Goal: Register for event/course

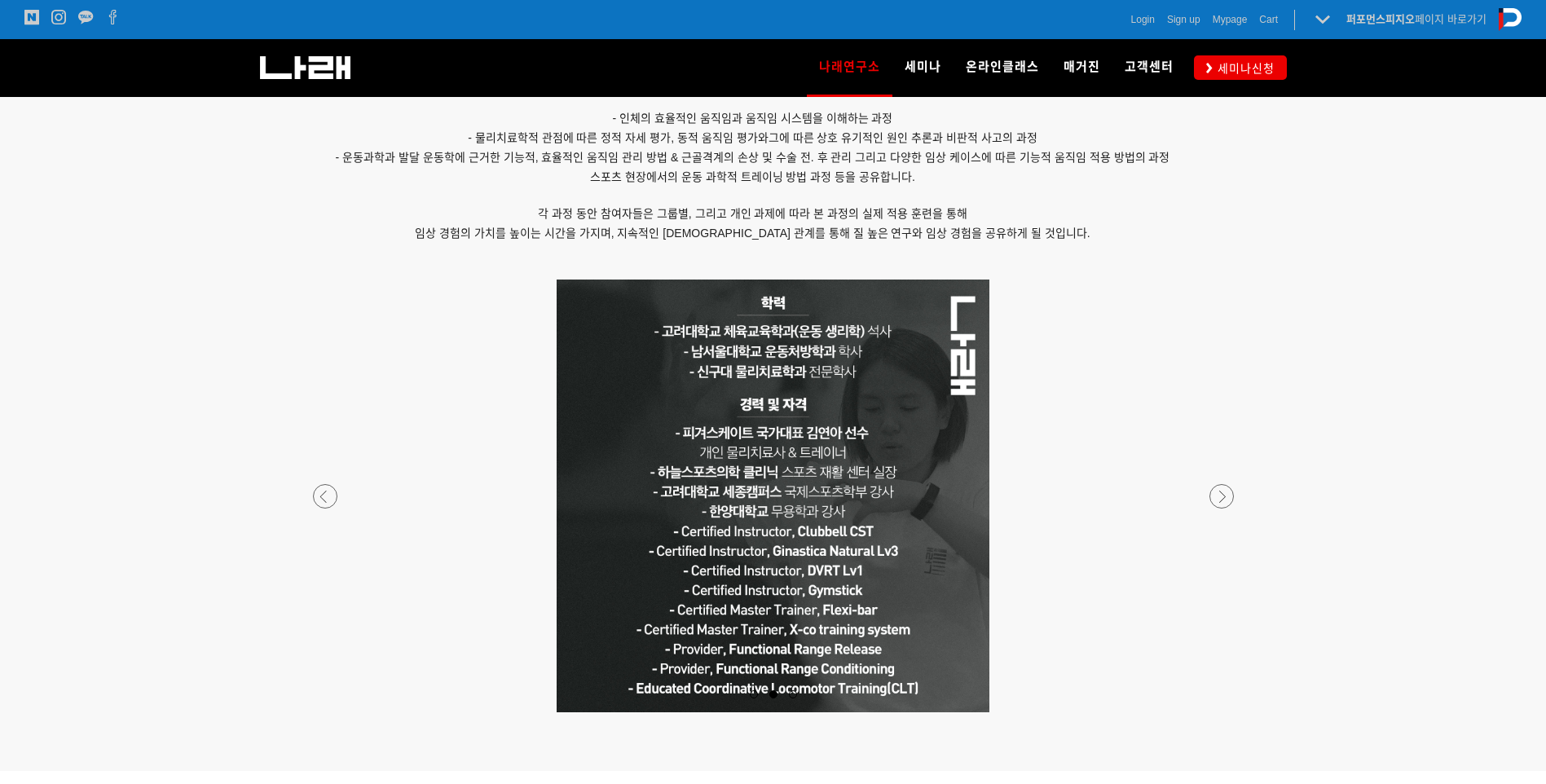
scroll to position [1379, 0]
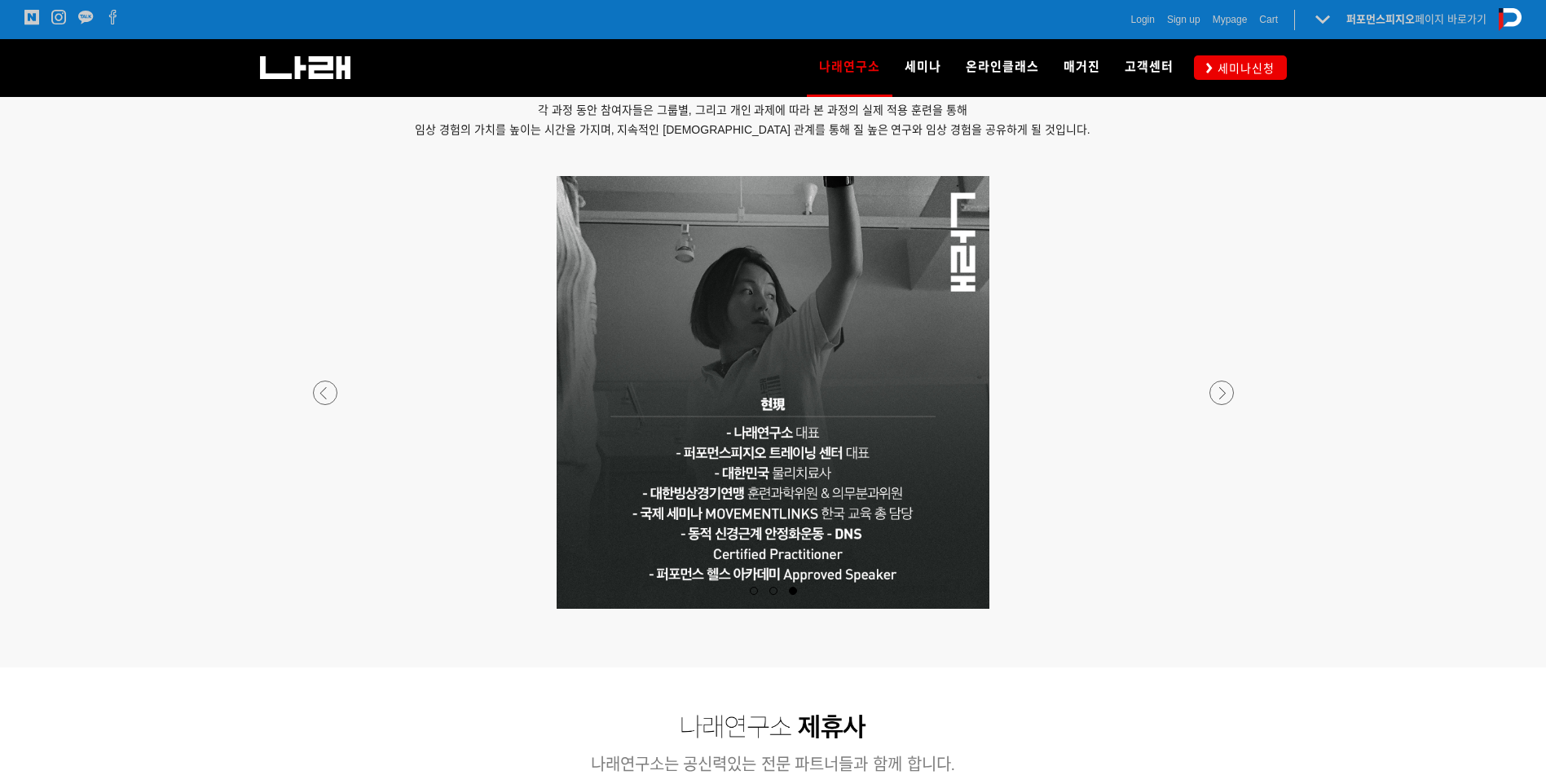
click at [324, 609] on div at bounding box center [773, 609] width 962 height 0
click at [314, 609] on div at bounding box center [773, 609] width 962 height 0
click at [550, 690] on div at bounding box center [773, 688] width 1019 height 19
click at [324, 609] on div at bounding box center [773, 609] width 962 height 0
click at [321, 609] on div at bounding box center [773, 609] width 962 height 0
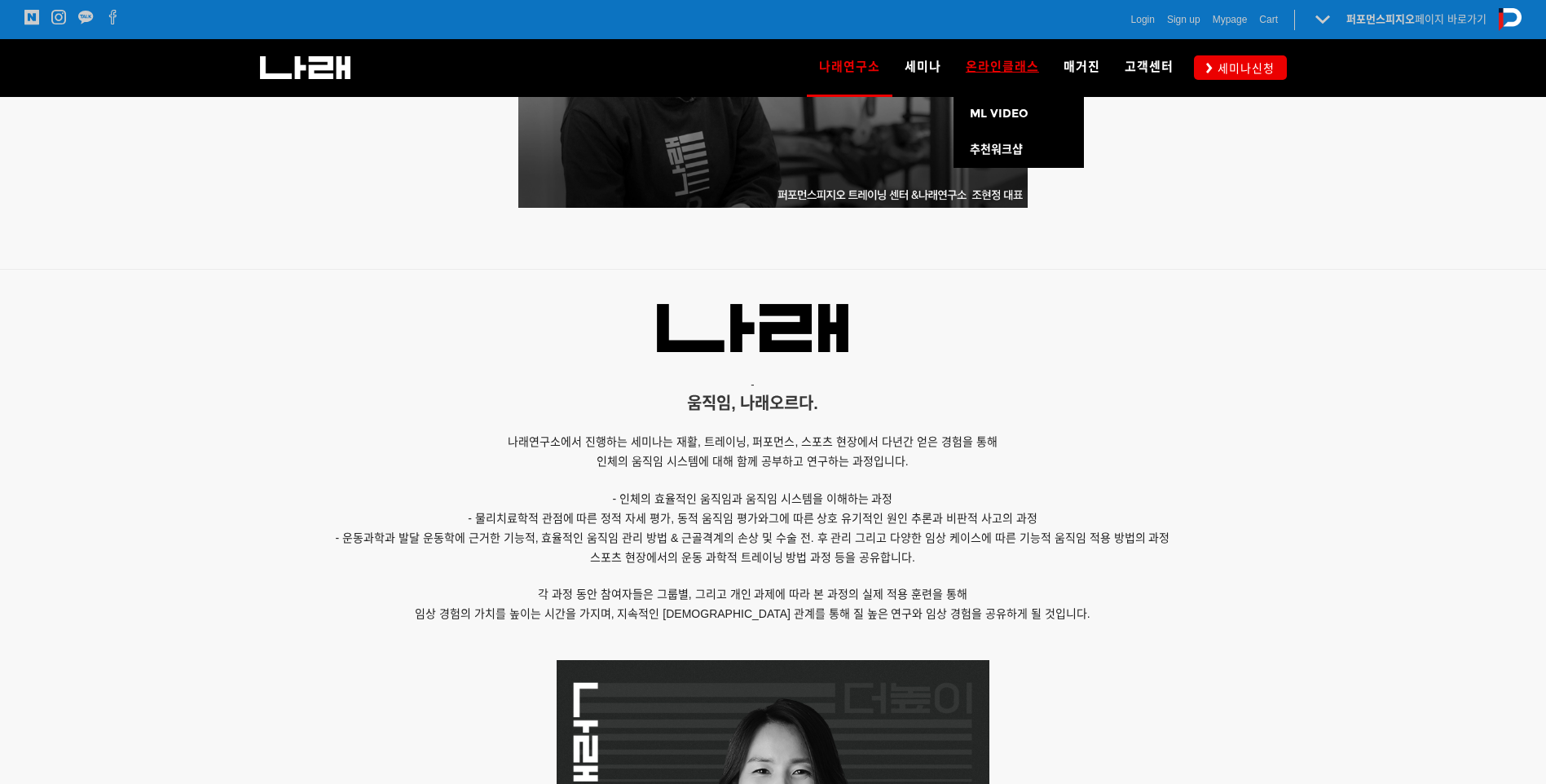
scroll to position [890, 0]
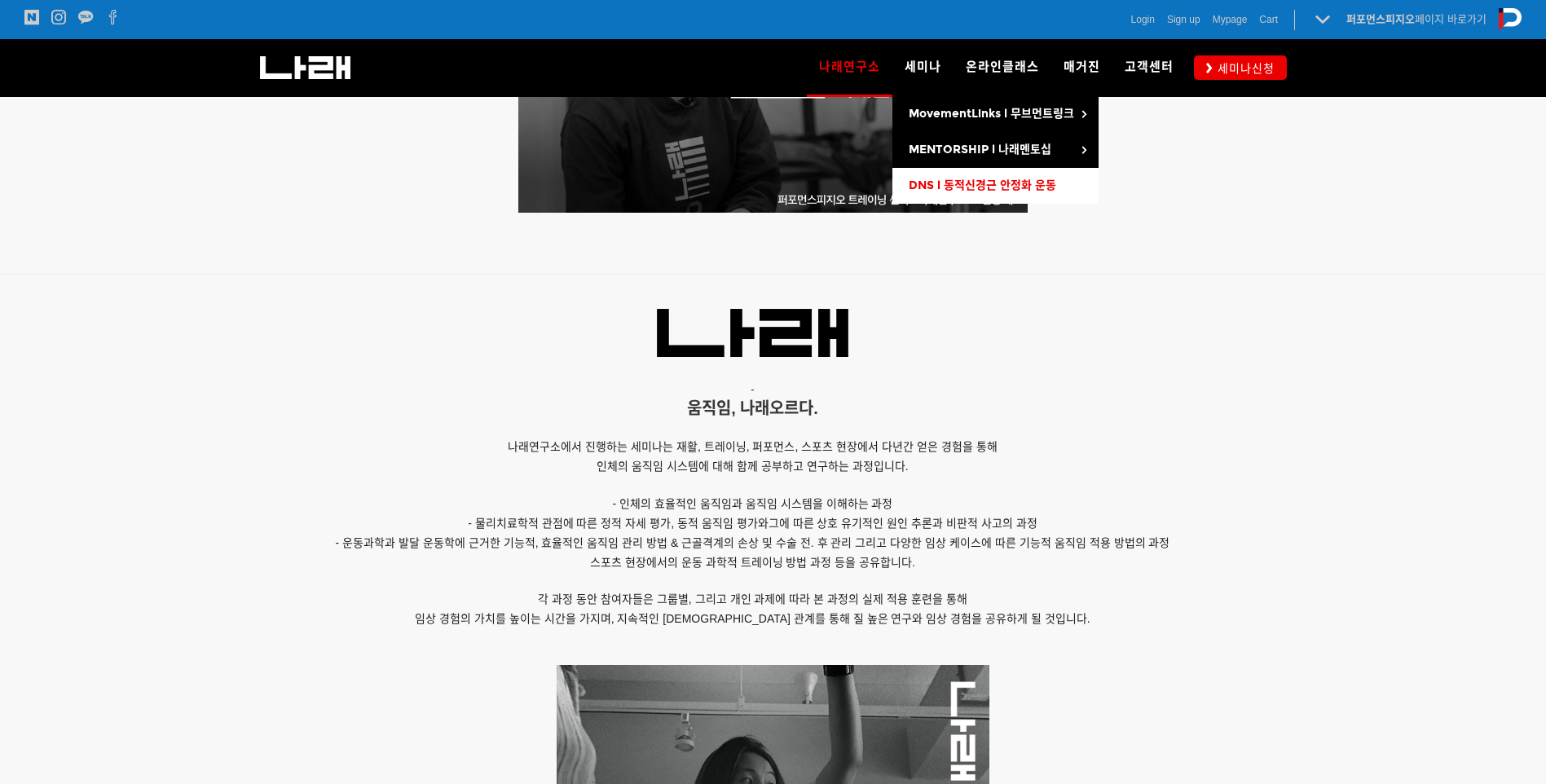
click at [944, 193] on link "DNS l 동적신경근 안정화 운동" at bounding box center [995, 186] width 206 height 36
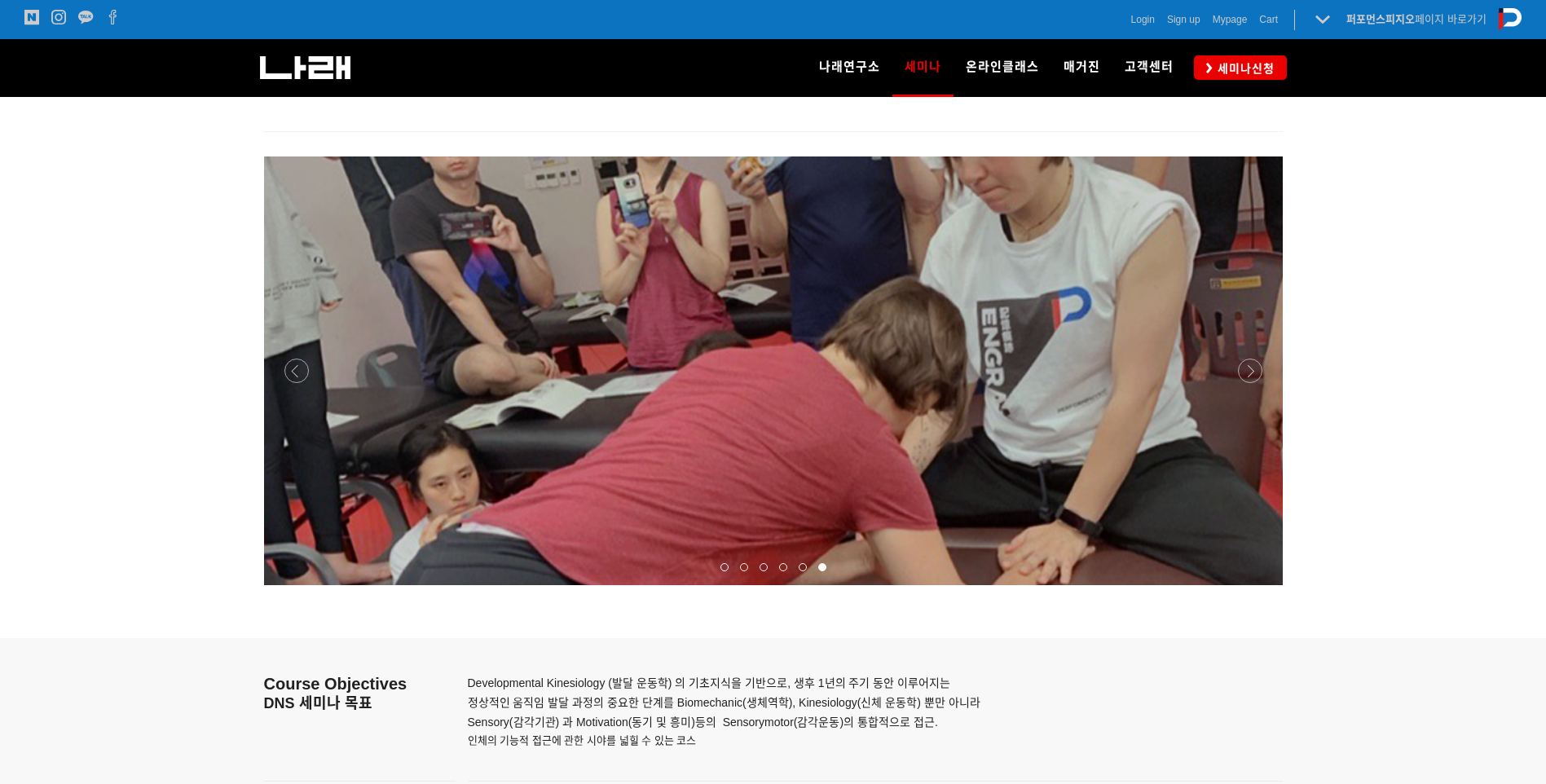
scroll to position [1812, 0]
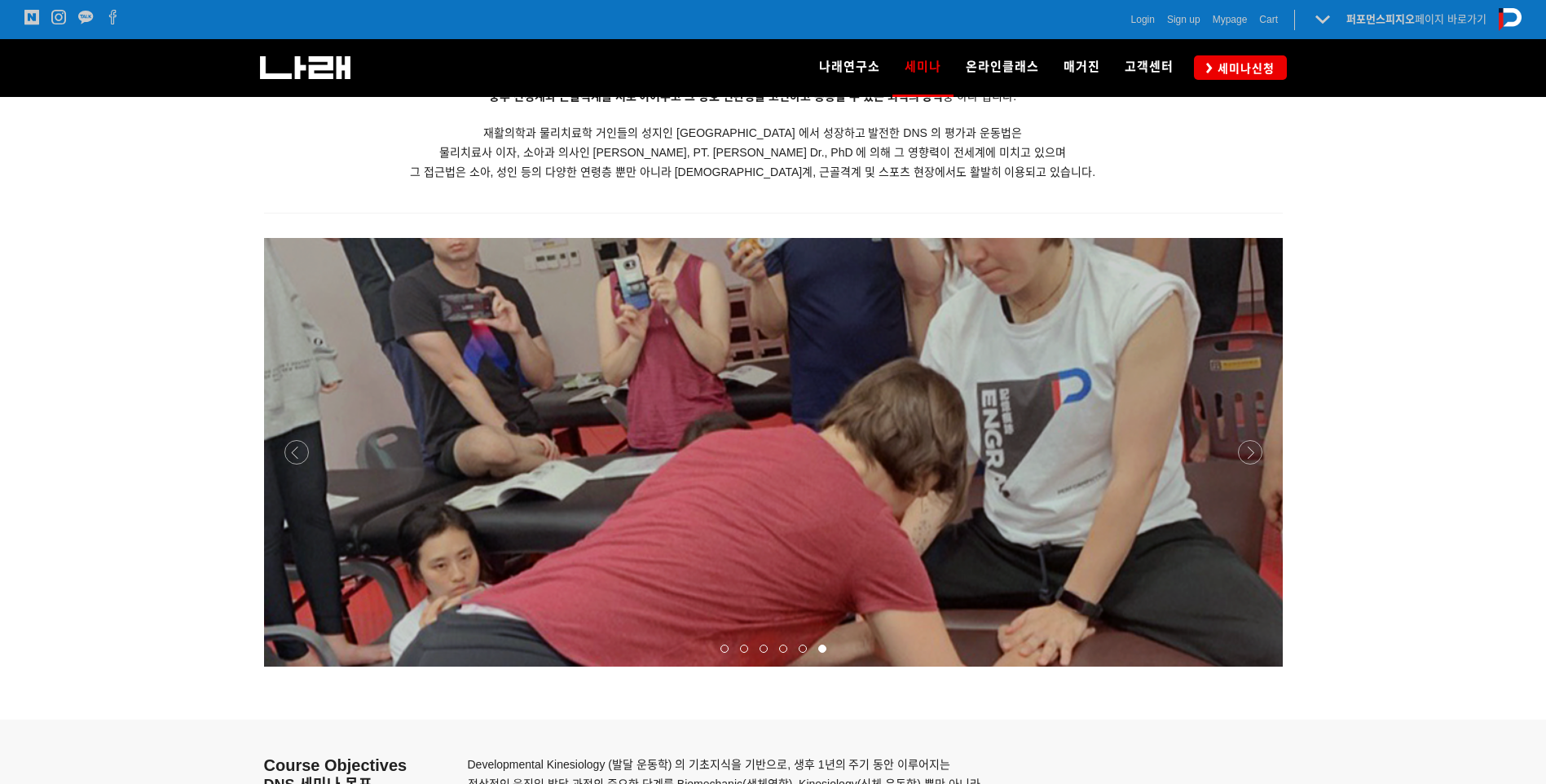
click at [1244, 667] on div at bounding box center [773, 667] width 1019 height 0
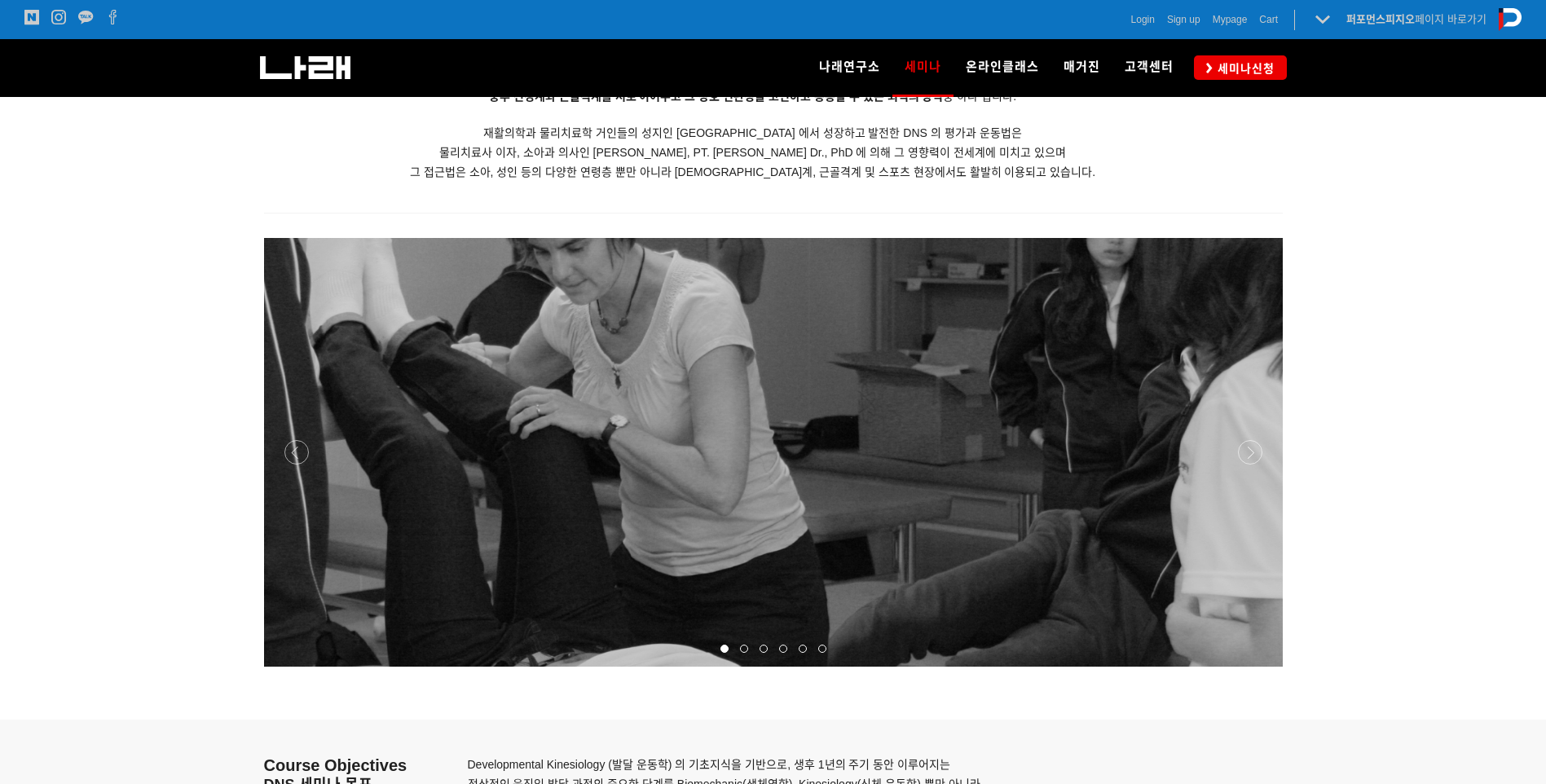
click at [1244, 667] on div at bounding box center [773, 667] width 1019 height 0
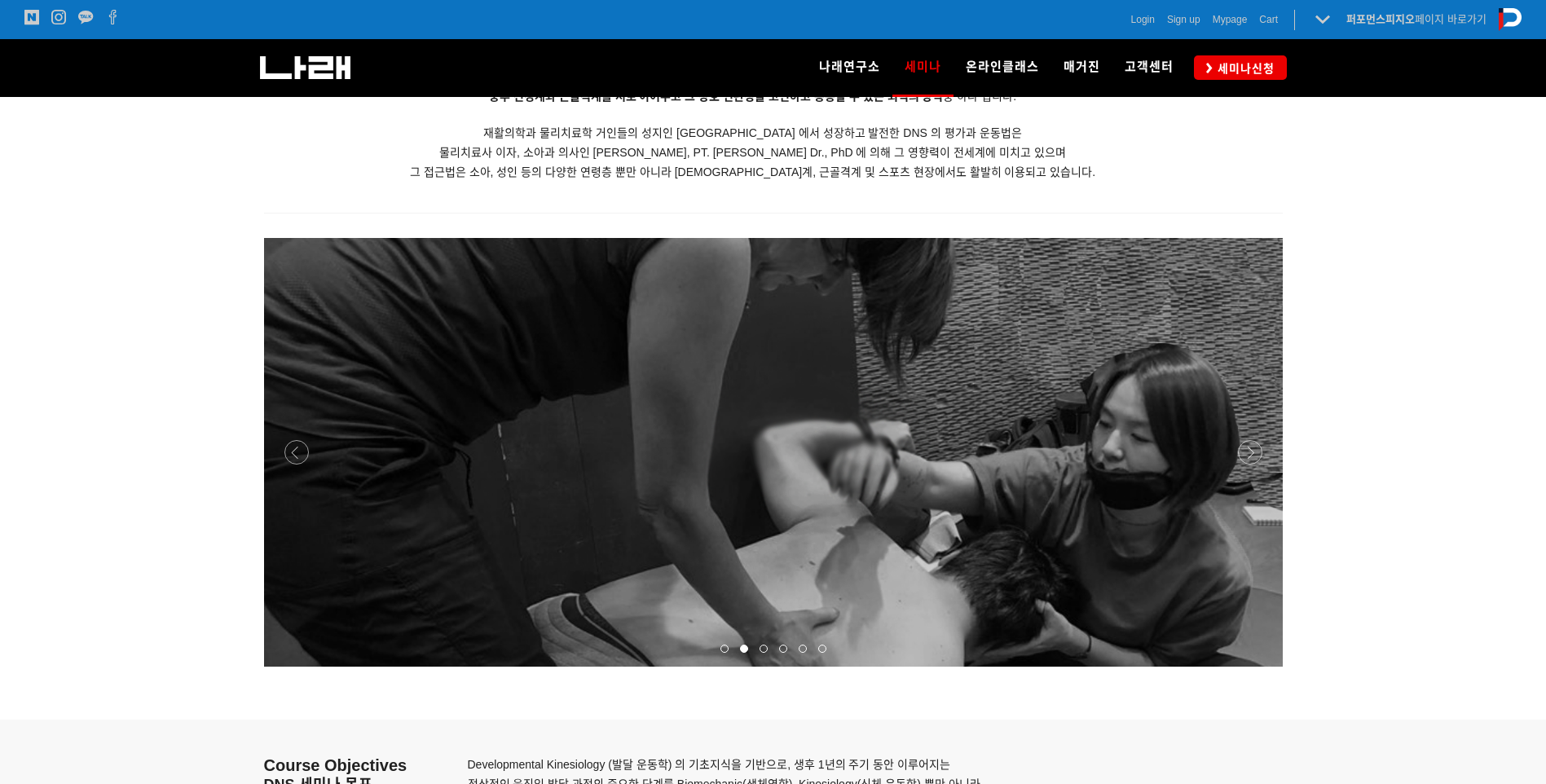
click at [1243, 667] on div at bounding box center [773, 667] width 1019 height 0
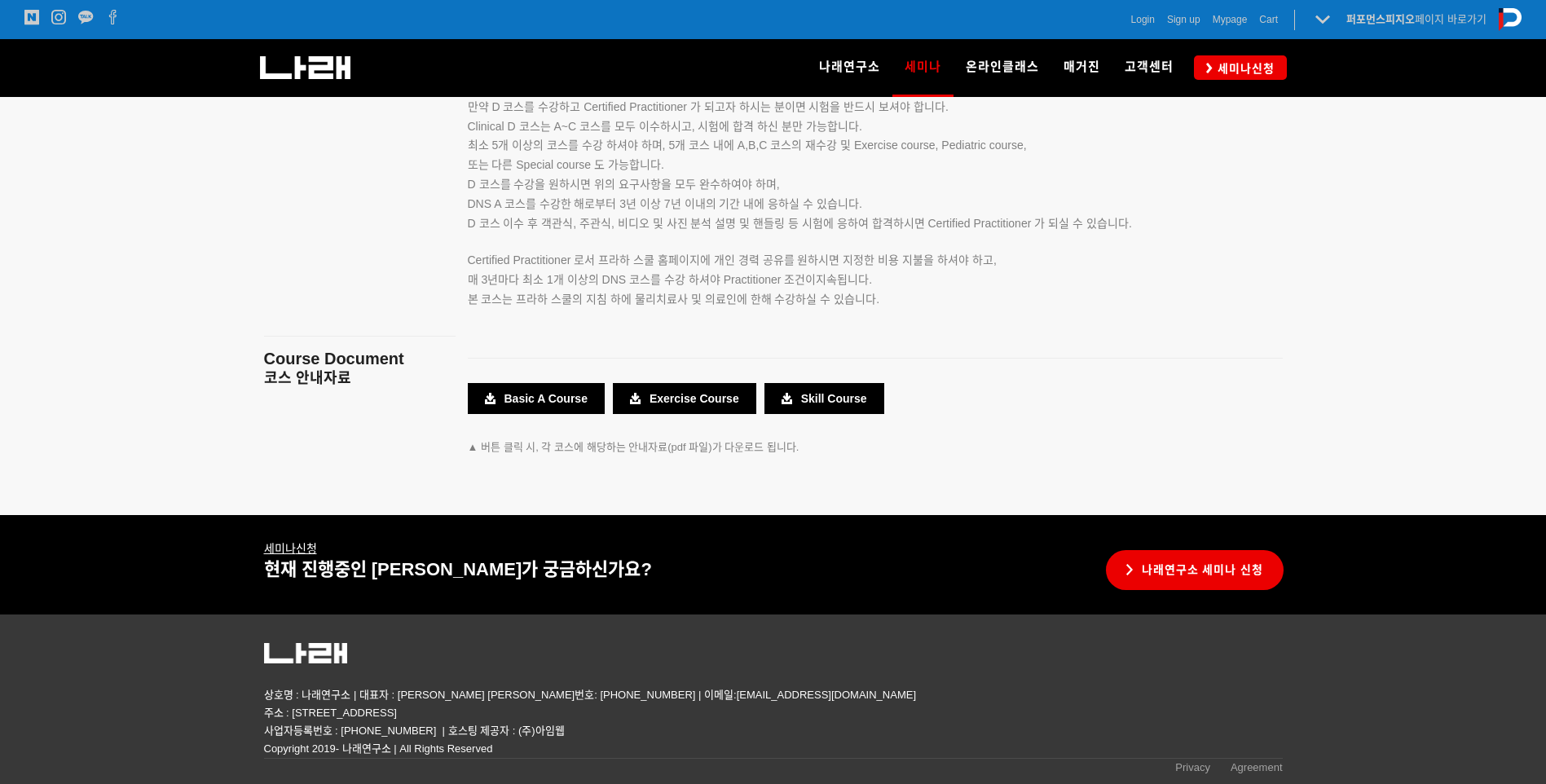
scroll to position [2631, 0]
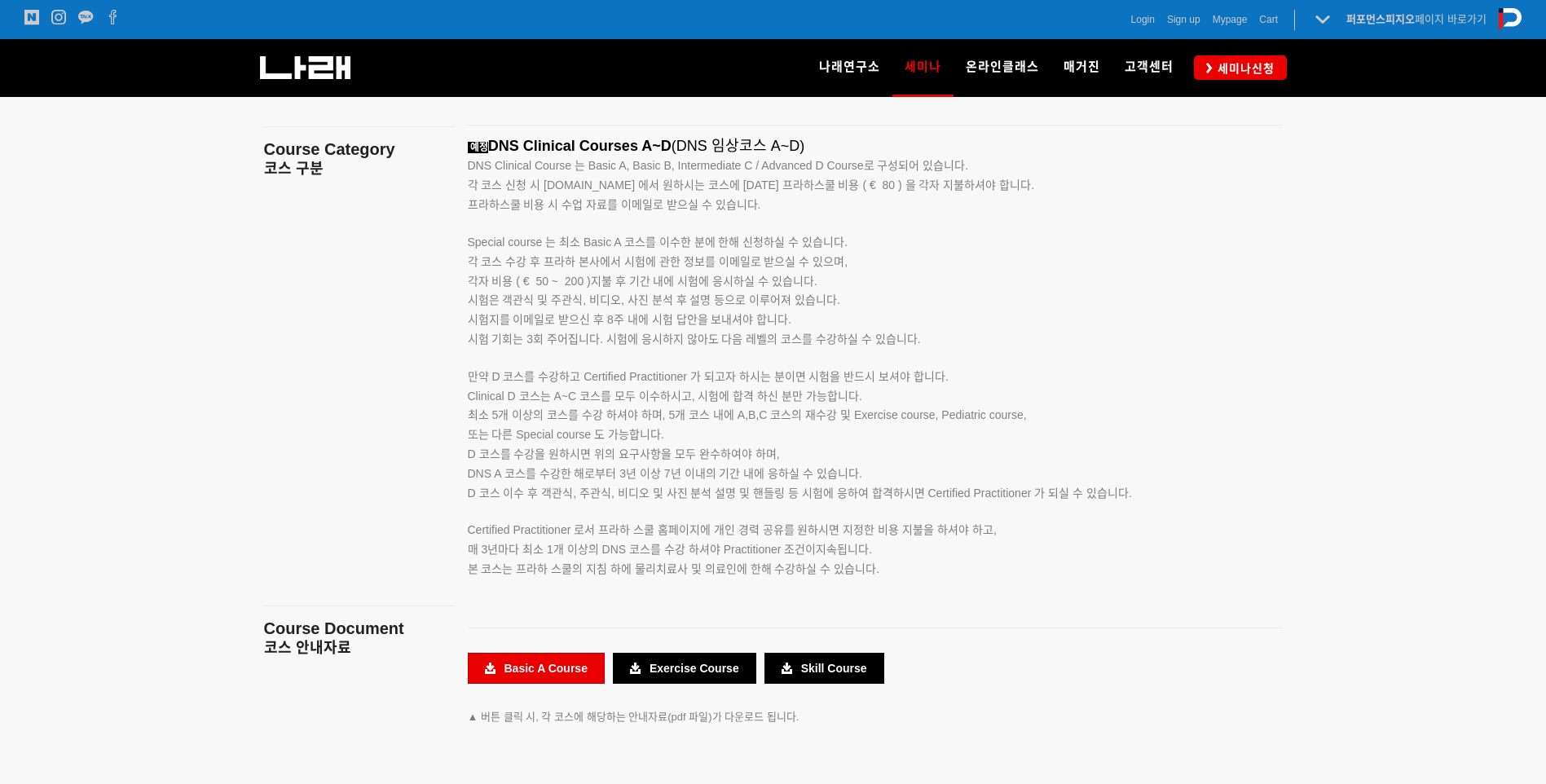
click at [570, 666] on link "Basic A Course" at bounding box center [536, 668] width 137 height 31
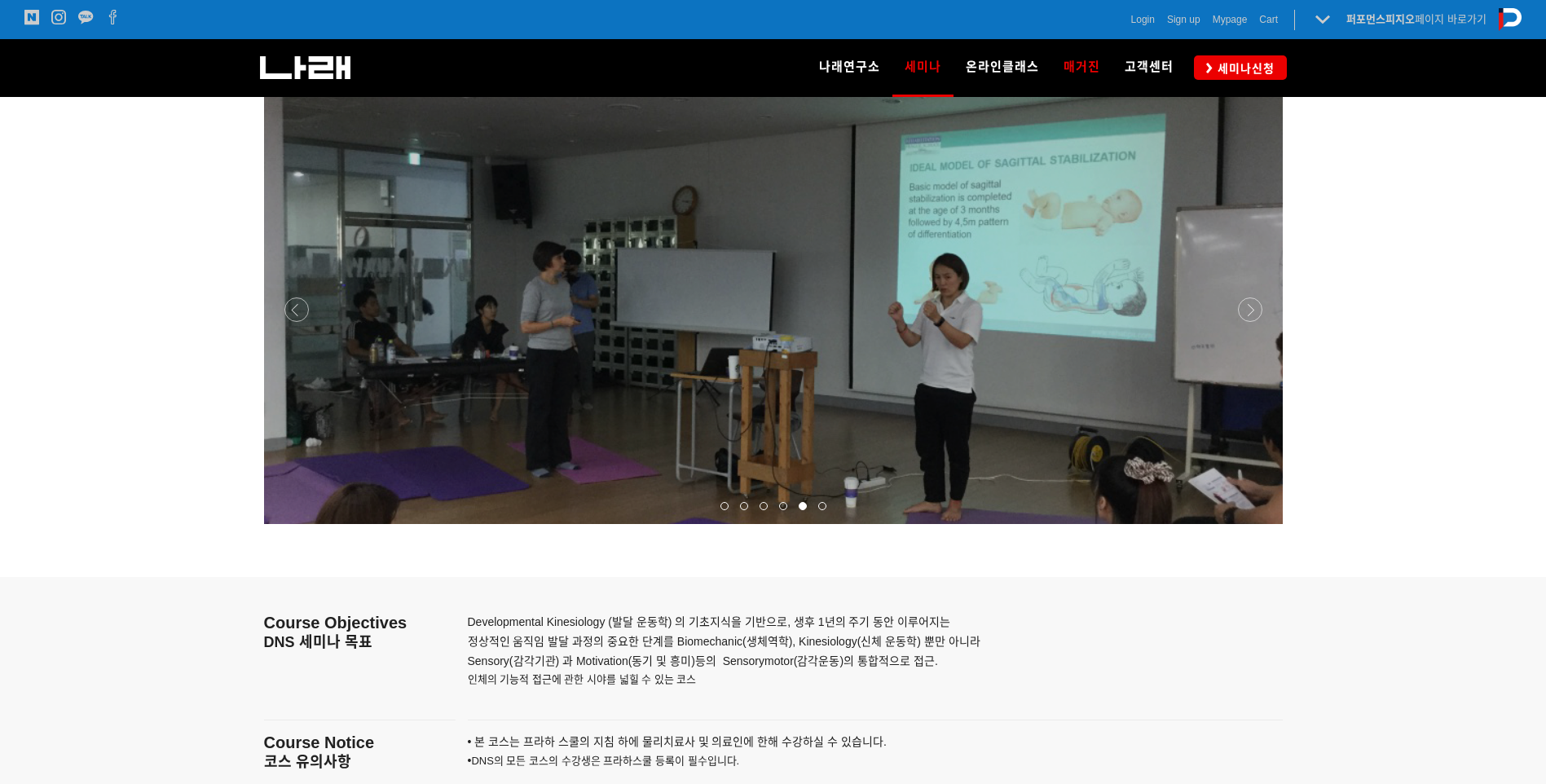
scroll to position [1653, 0]
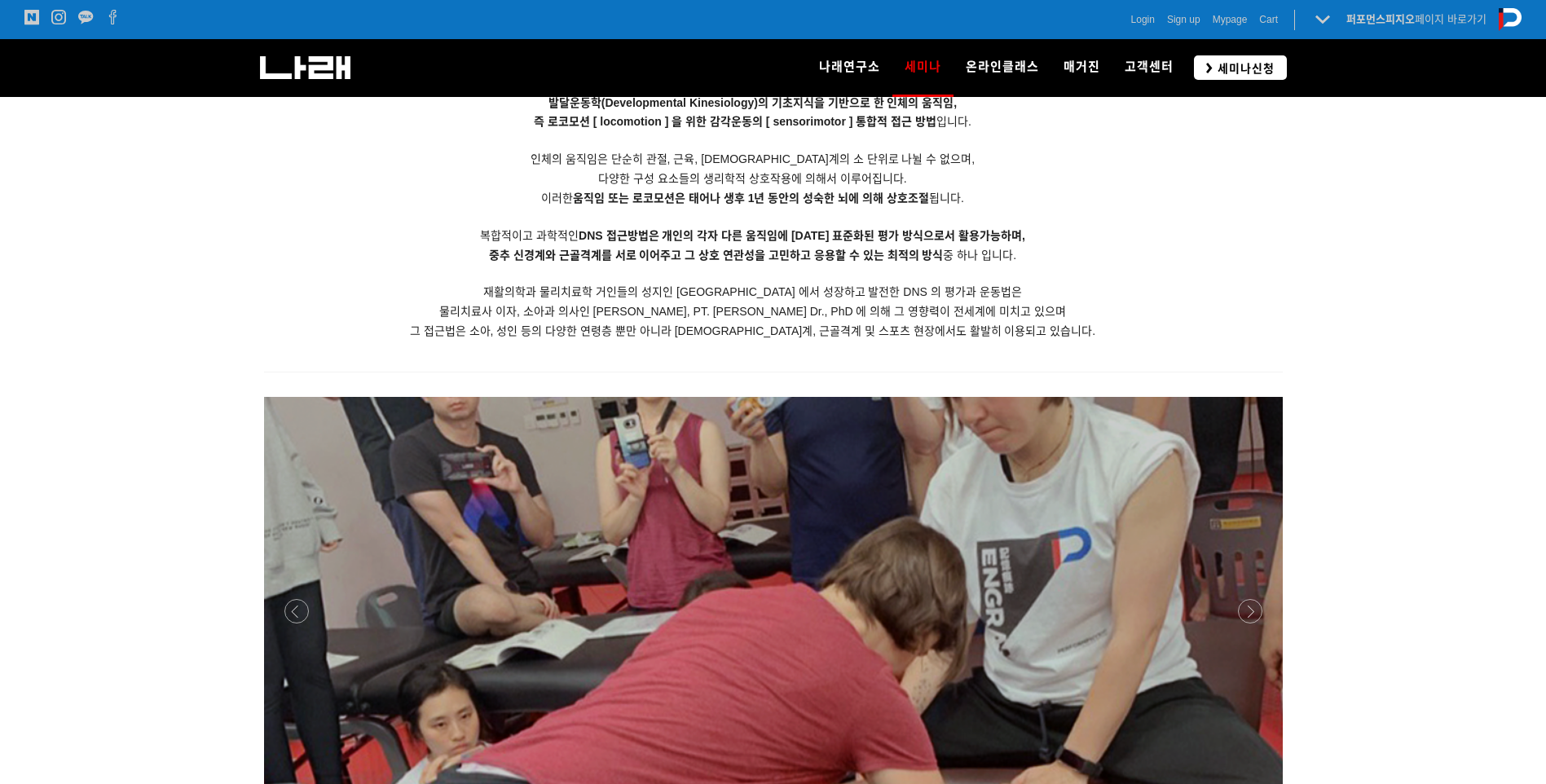
click at [1253, 69] on span "세미나신청" at bounding box center [1244, 68] width 62 height 16
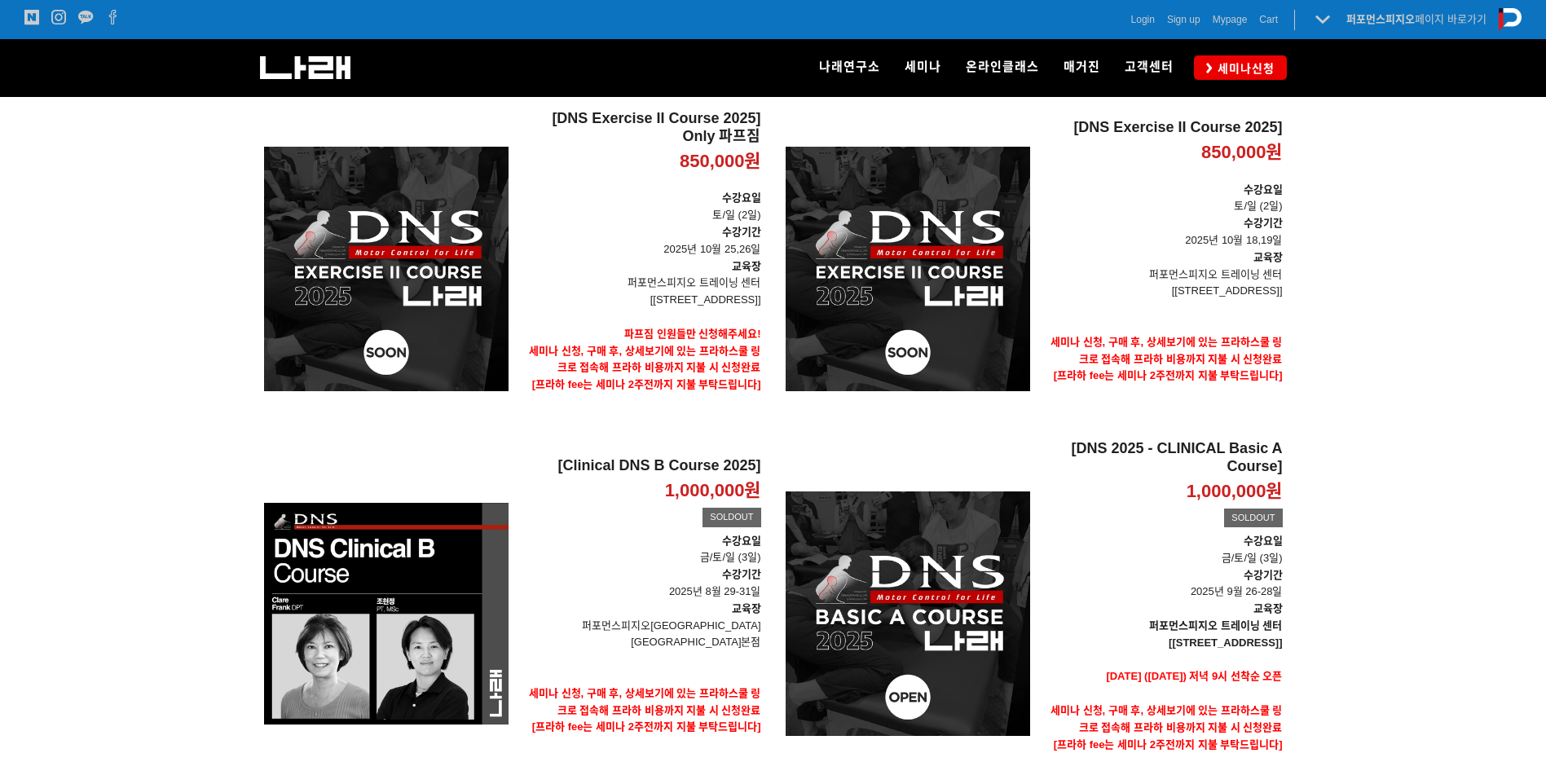
scroll to position [186, 0]
